Goal: Transaction & Acquisition: Subscribe to service/newsletter

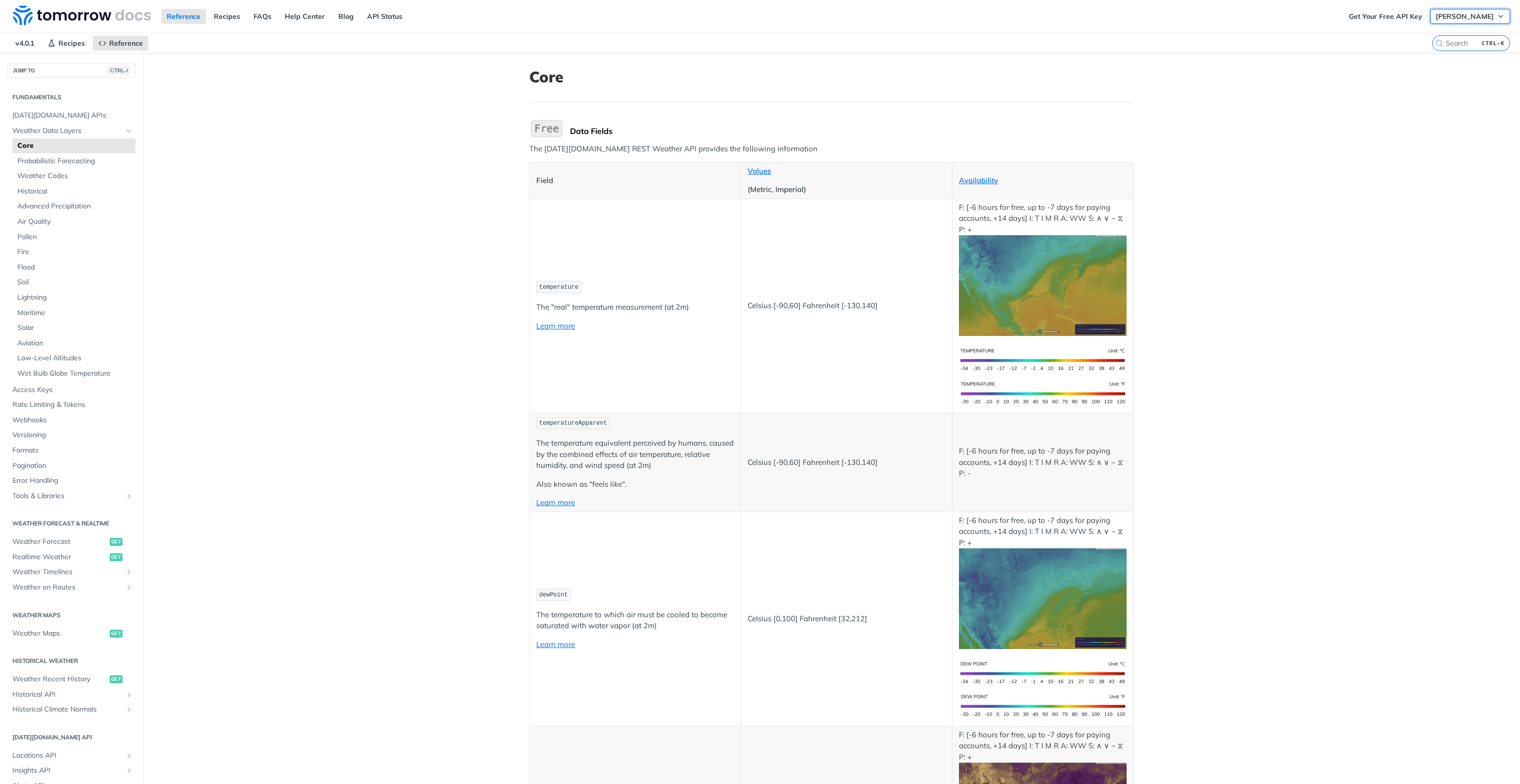
click at [1462, 18] on span "[PERSON_NAME]" at bounding box center [1464, 16] width 58 height 9
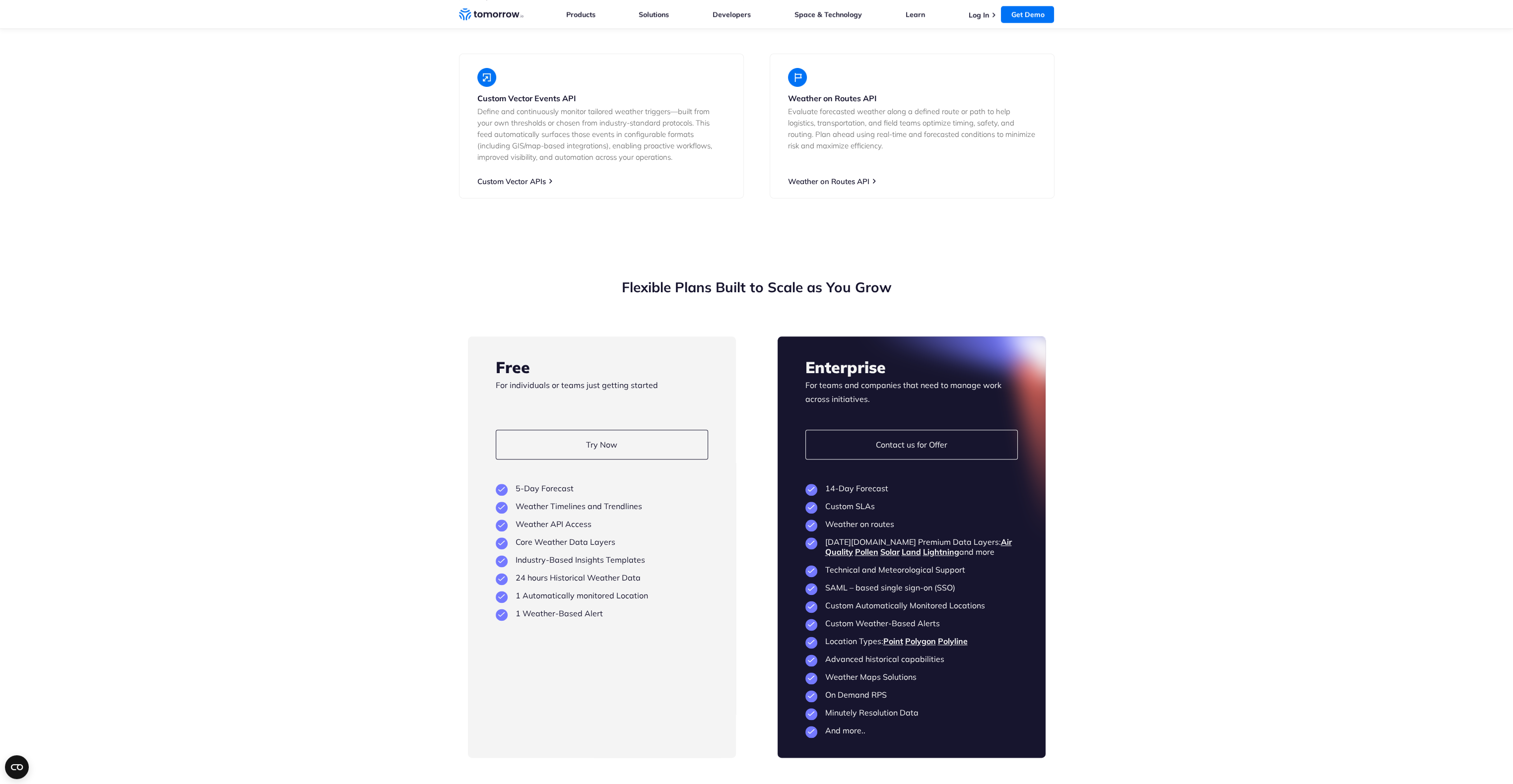
scroll to position [2182, 0]
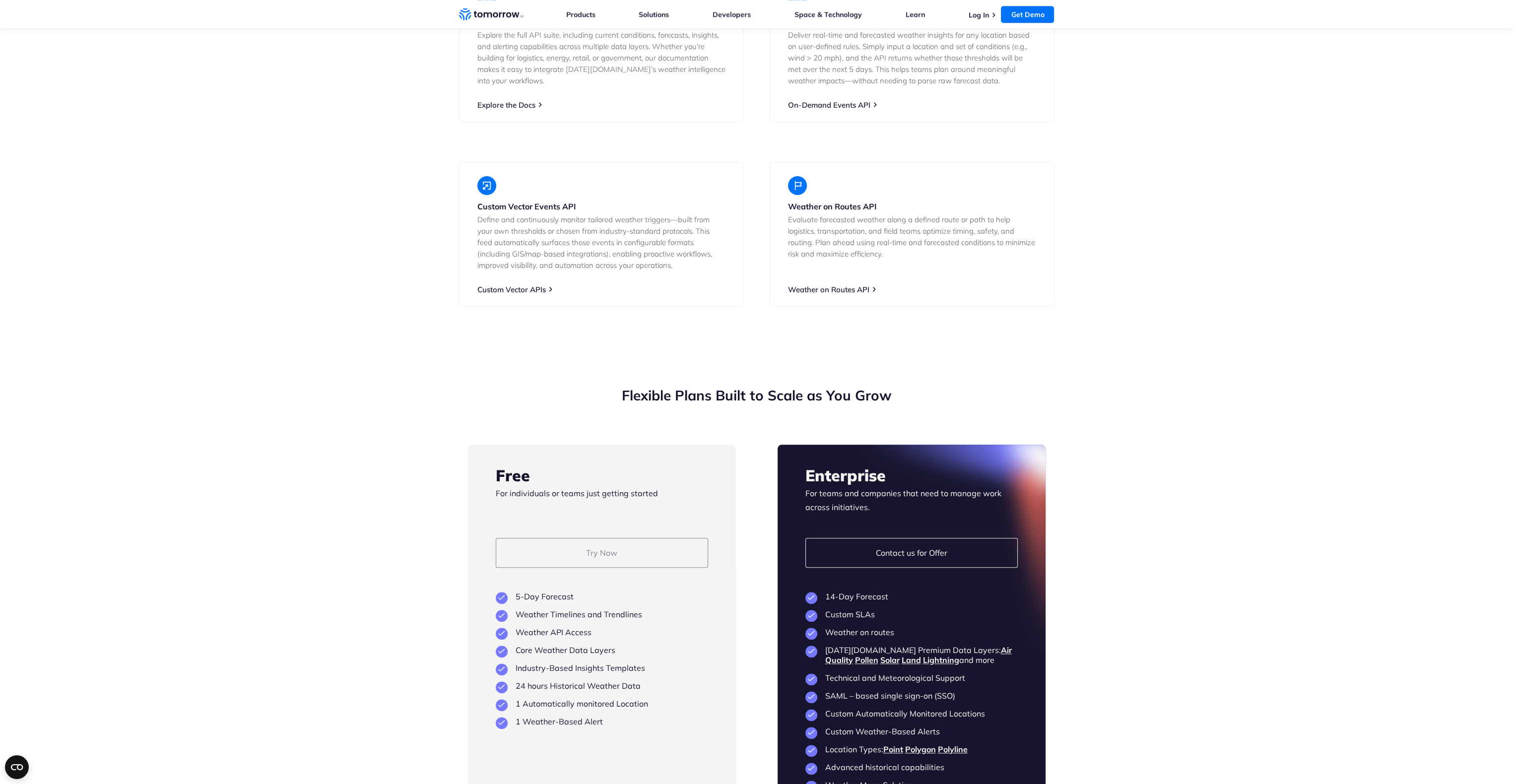
click at [631, 538] on link "Try Now" at bounding box center [602, 553] width 212 height 30
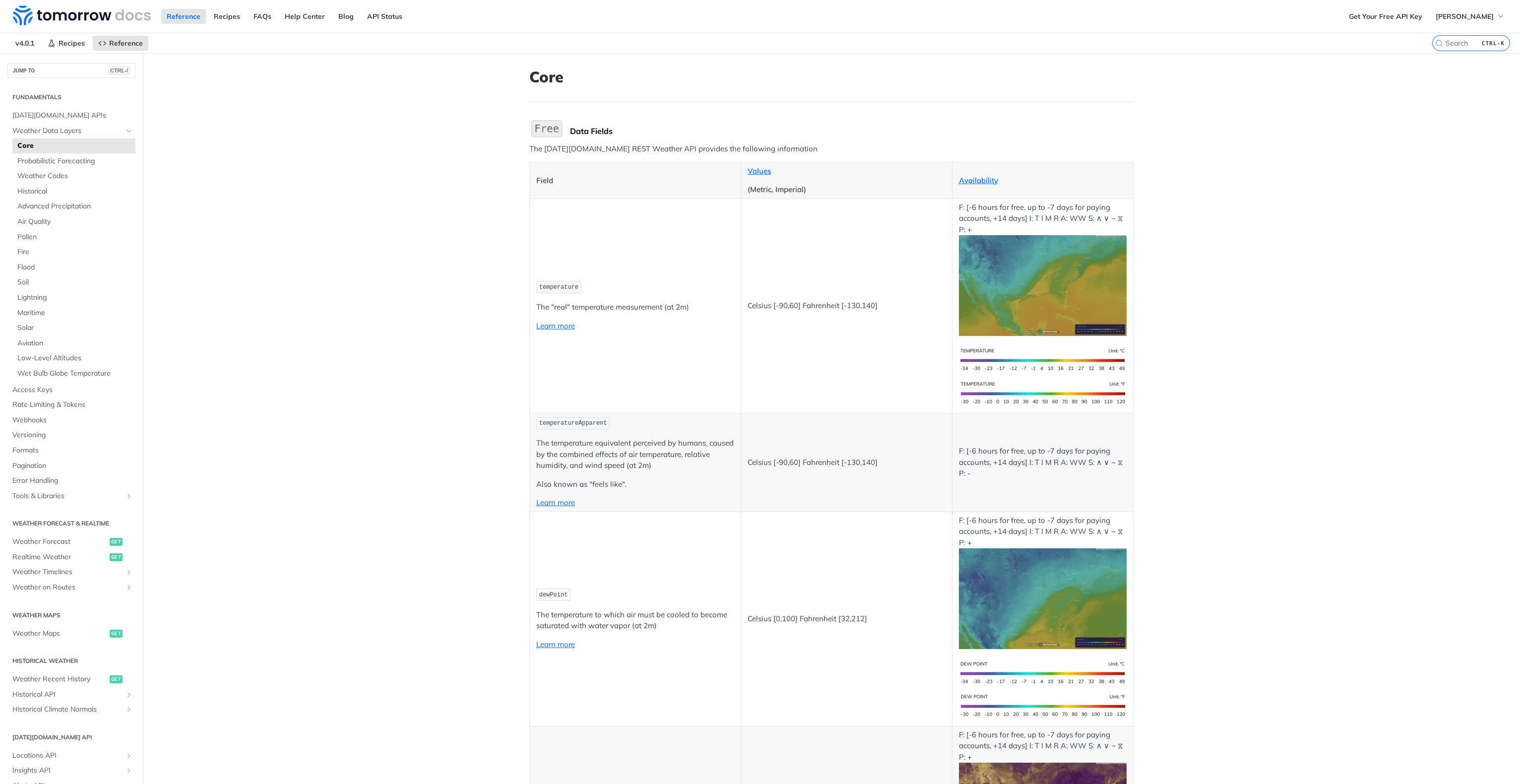
click at [1006, 274] on img "Expand image" at bounding box center [1042, 285] width 168 height 101
